Goal: Find specific page/section: Find specific page/section

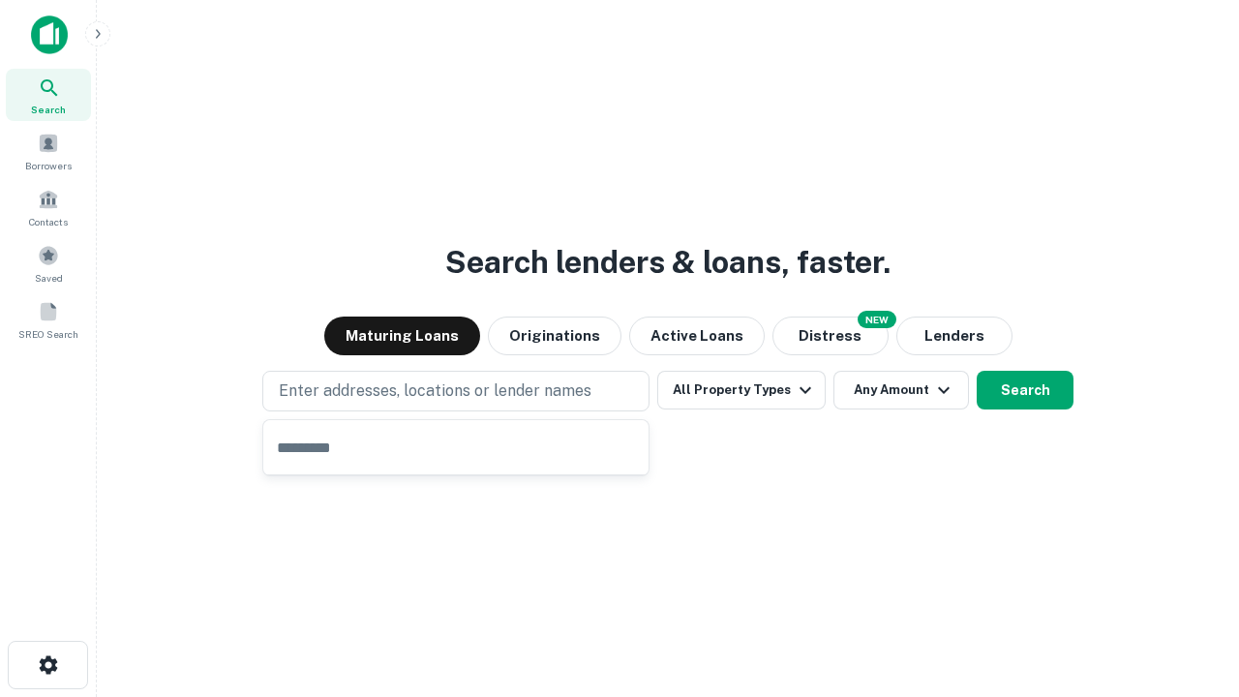
type input "**********"
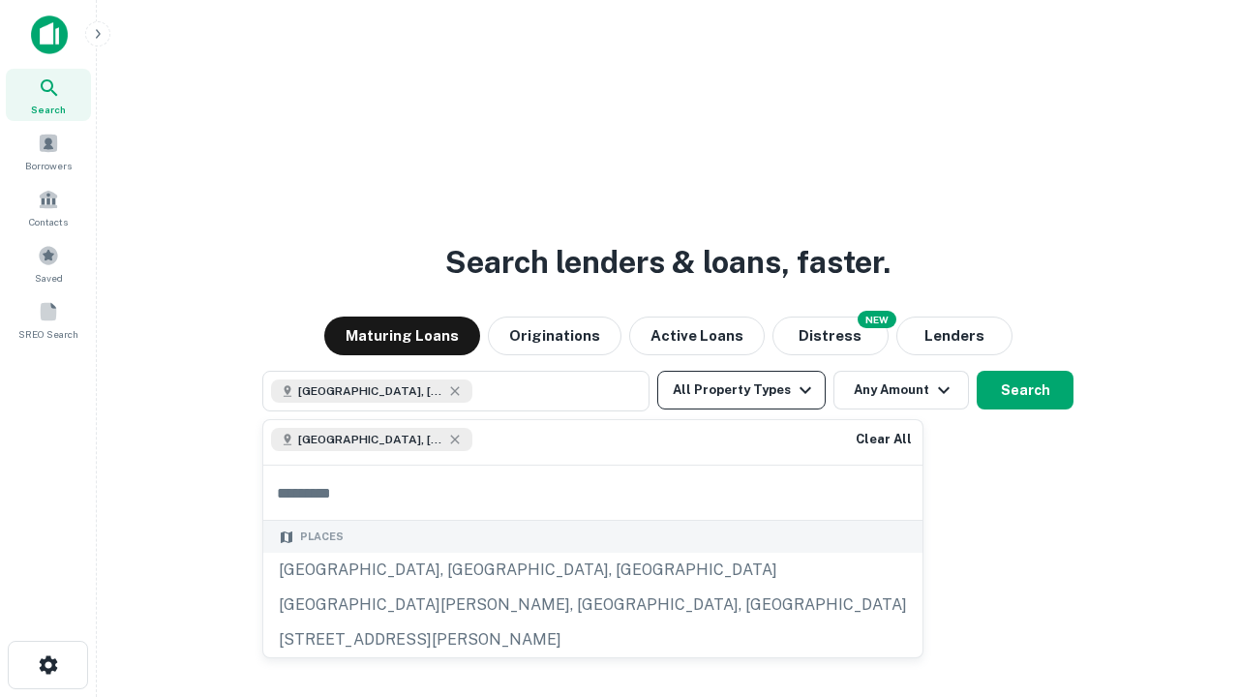
click at [742, 390] on button "All Property Types" at bounding box center [741, 390] width 168 height 39
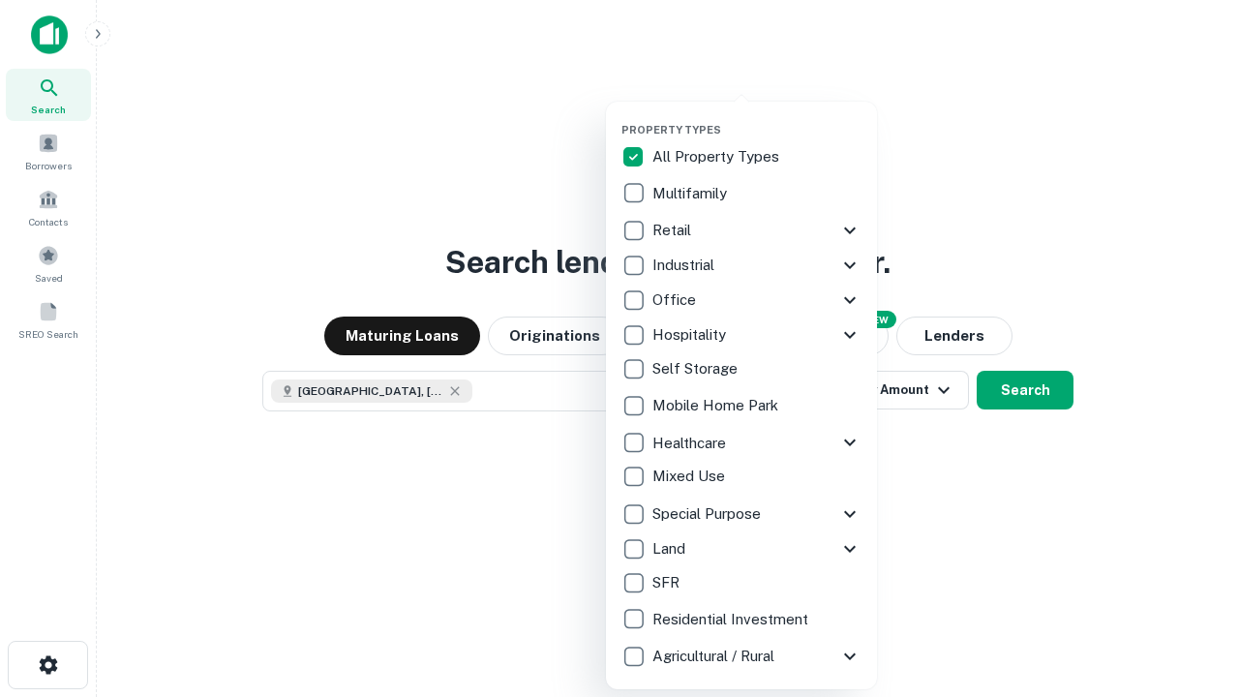
click at [757, 117] on button "button" at bounding box center [757, 117] width 271 height 1
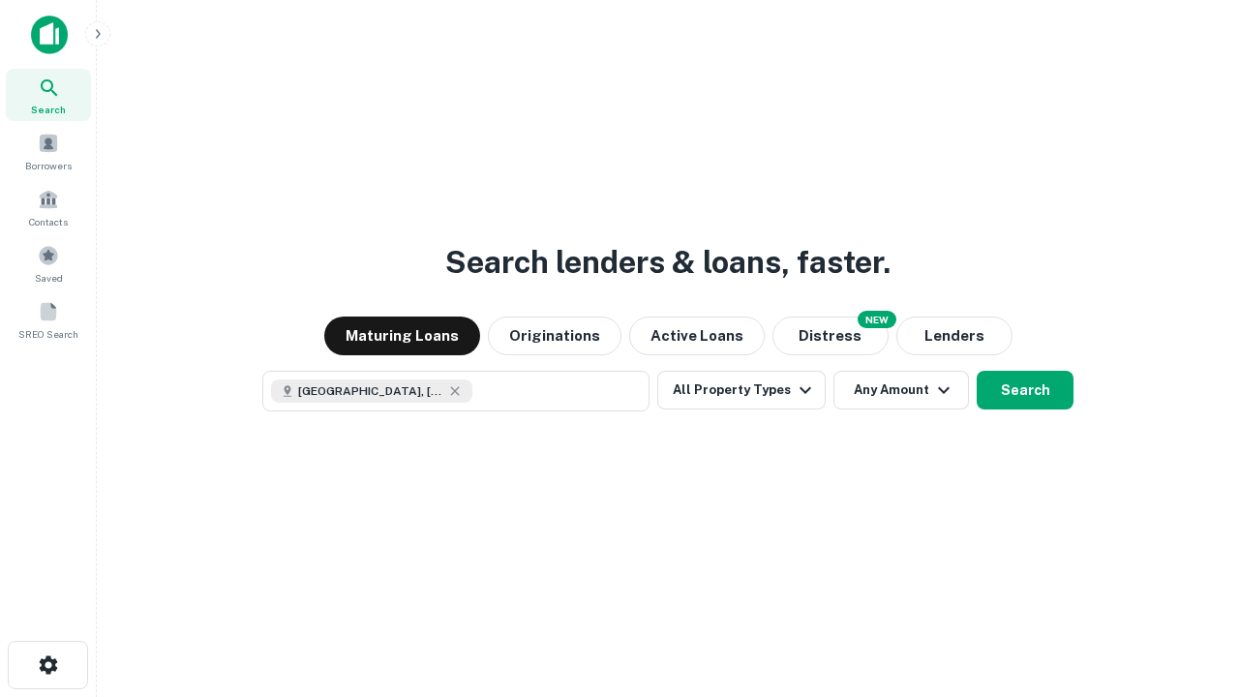
scroll to position [31, 0]
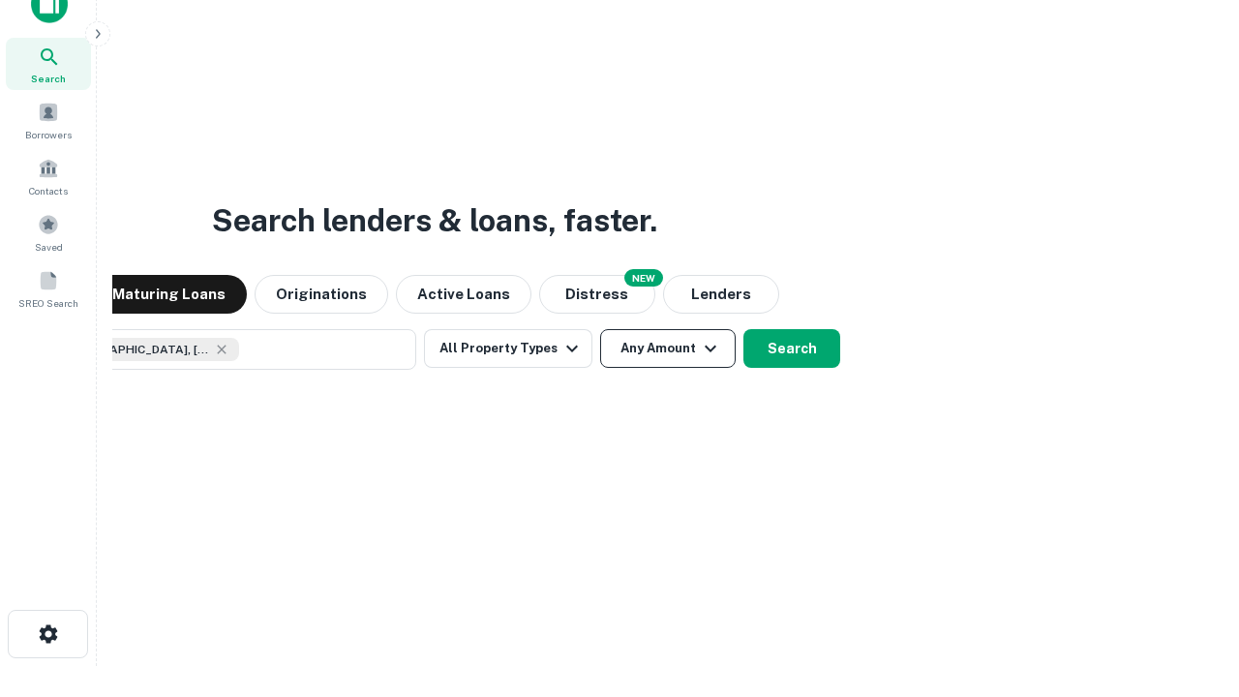
click at [600, 329] on button "Any Amount" at bounding box center [668, 348] width 136 height 39
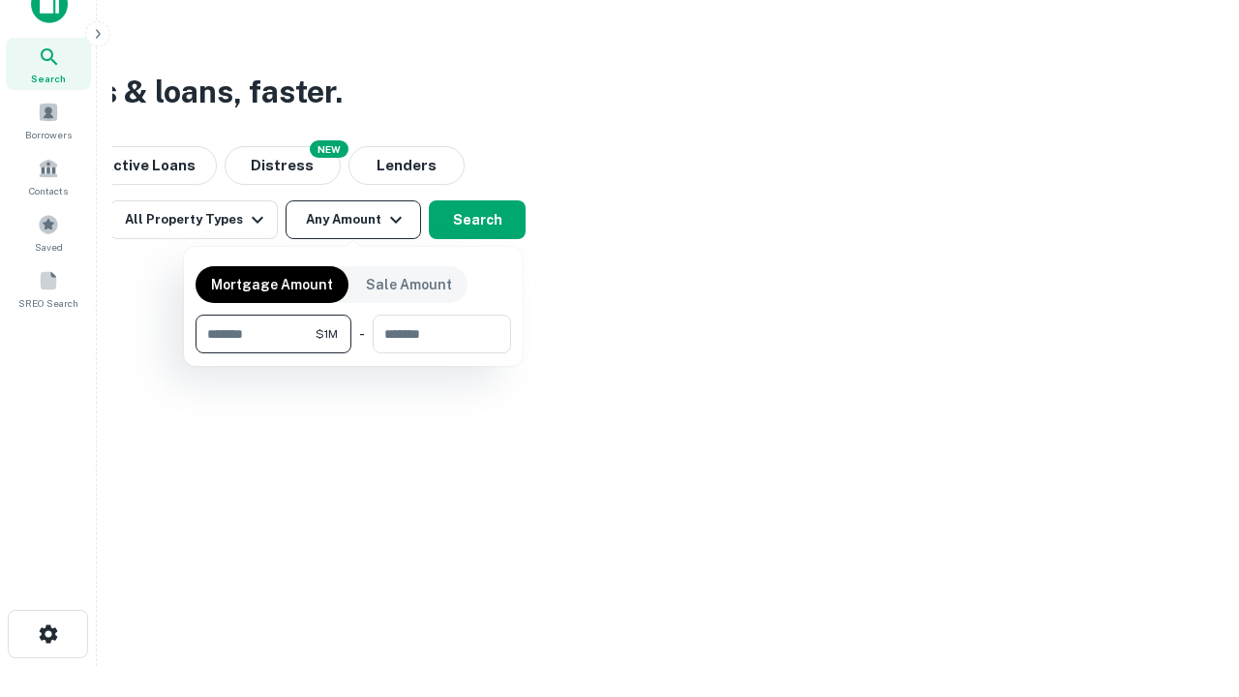
type input "*******"
click at [353, 353] on button "button" at bounding box center [354, 353] width 316 height 1
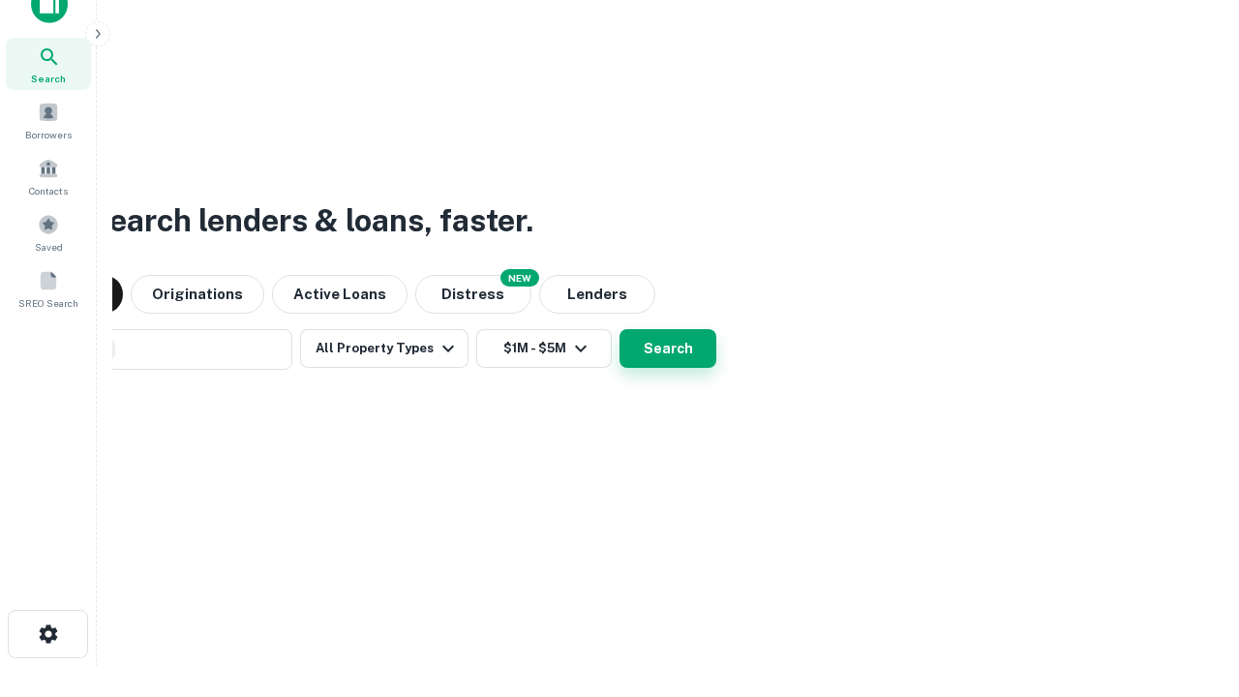
click at [620, 329] on button "Search" at bounding box center [668, 348] width 97 height 39
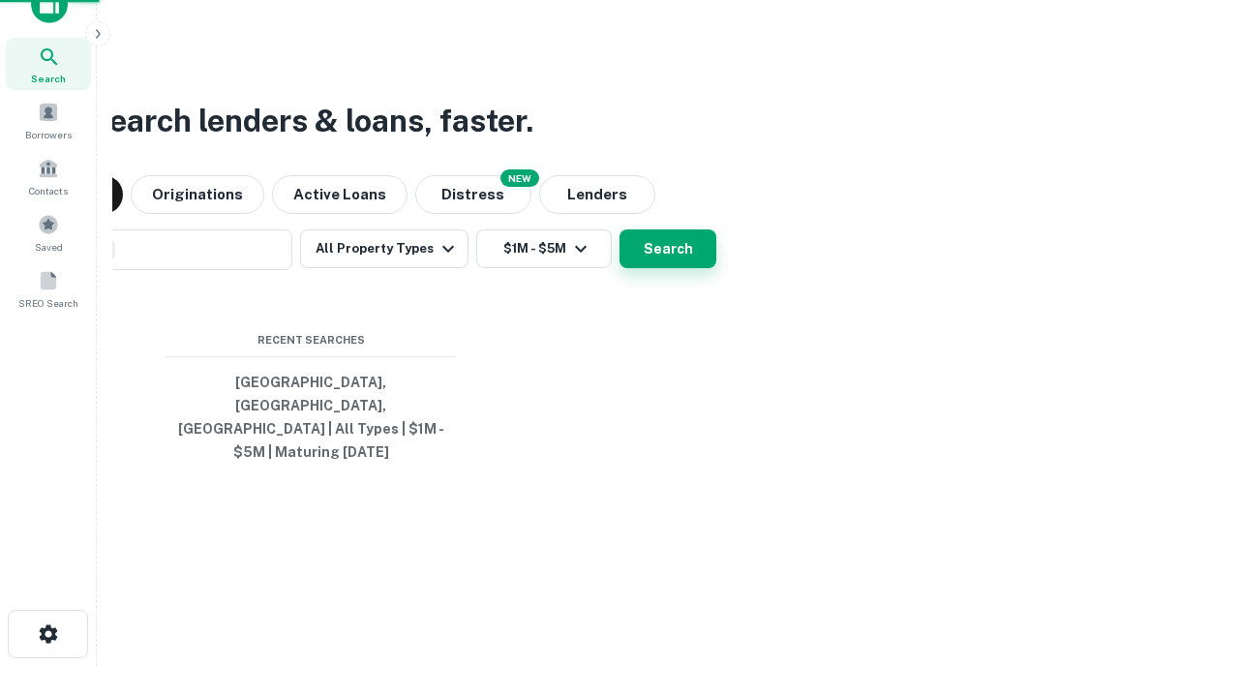
scroll to position [63, 548]
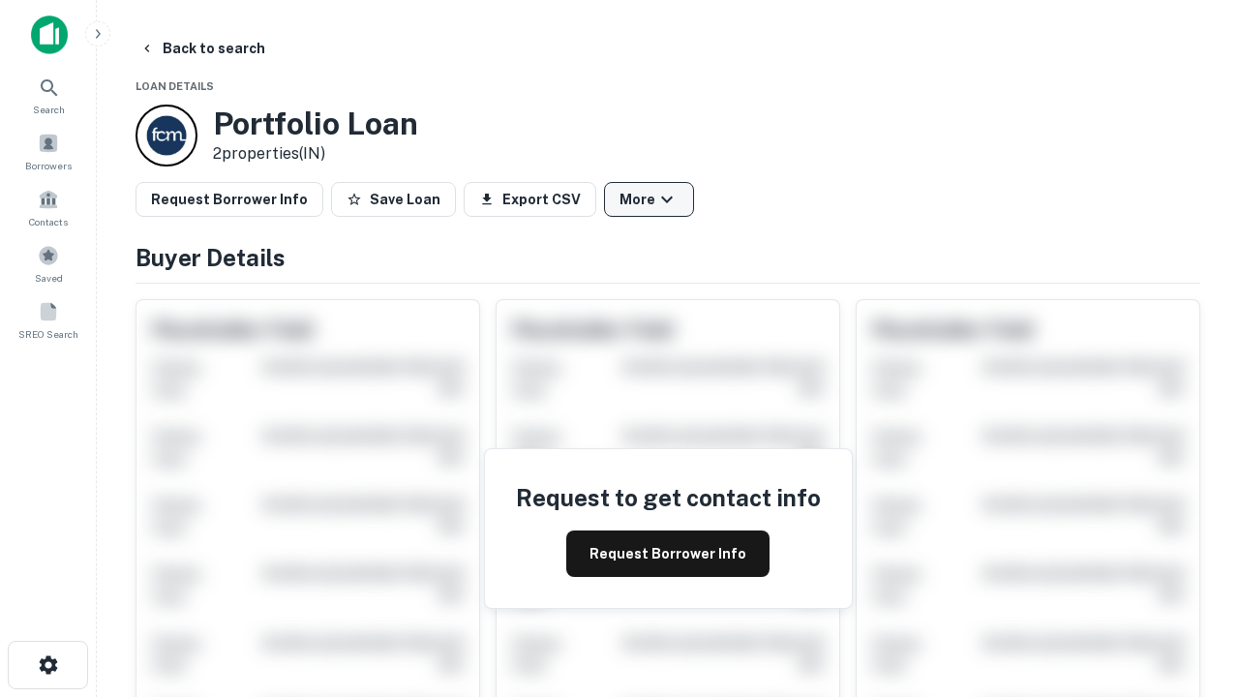
click at [649, 199] on button "More" at bounding box center [649, 199] width 90 height 35
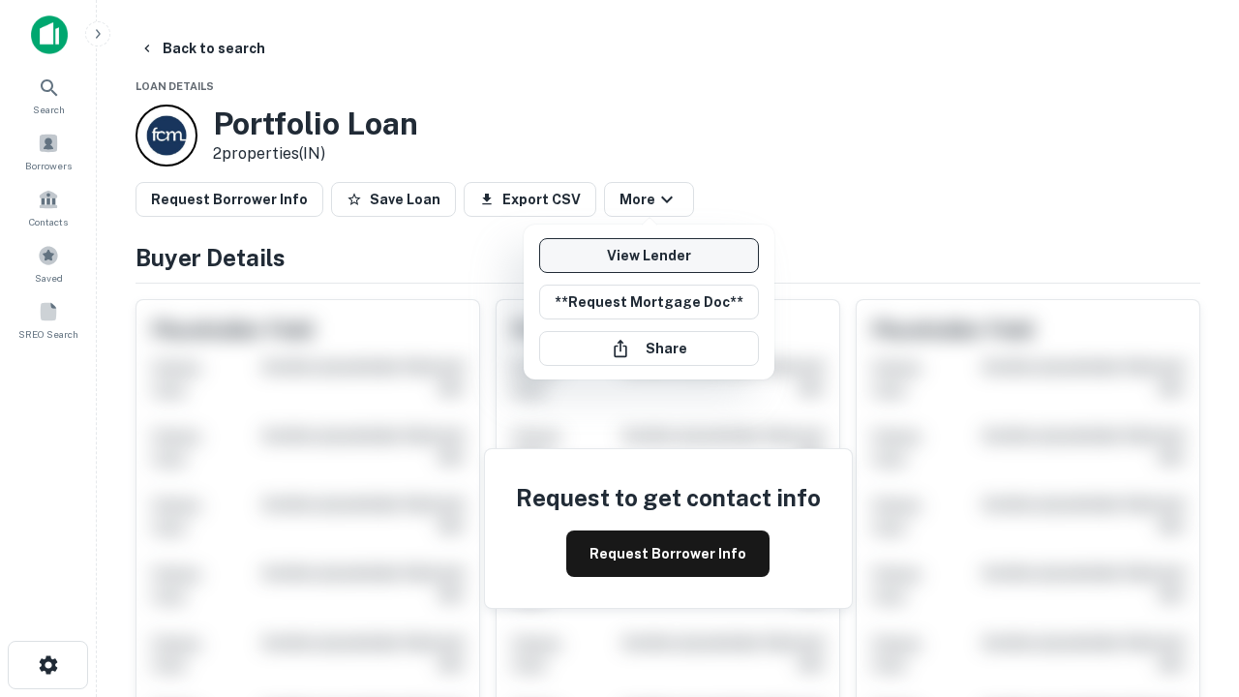
click at [649, 256] on link "View Lender" at bounding box center [649, 255] width 220 height 35
